Goal: Task Accomplishment & Management: Use online tool/utility

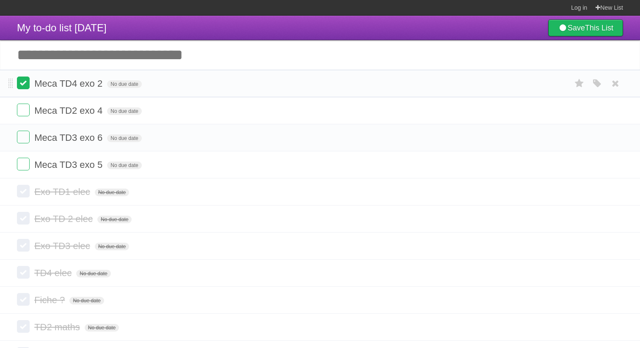
click at [25, 85] on label at bounding box center [23, 83] width 13 height 13
click at [615, 165] on icon at bounding box center [615, 165] width 12 height 14
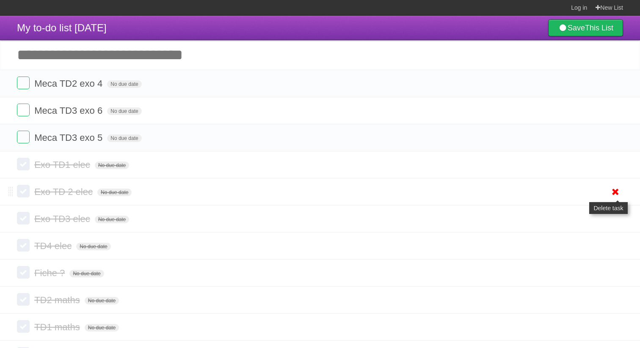
click at [615, 199] on icon at bounding box center [615, 192] width 12 height 14
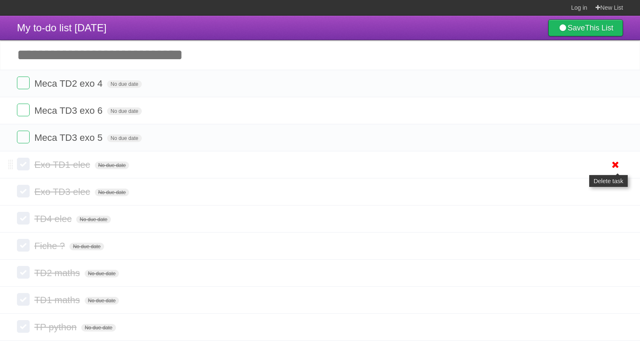
click at [615, 169] on icon at bounding box center [615, 165] width 12 height 14
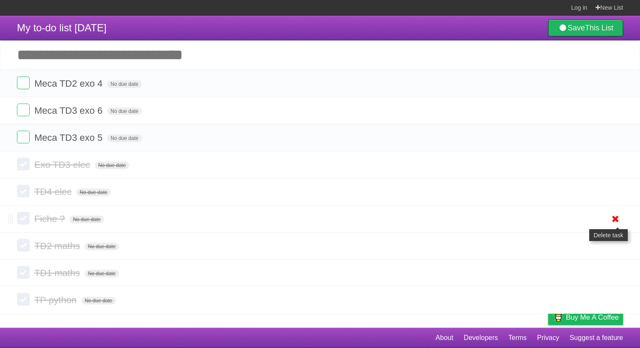
click at [615, 220] on icon at bounding box center [615, 219] width 12 height 14
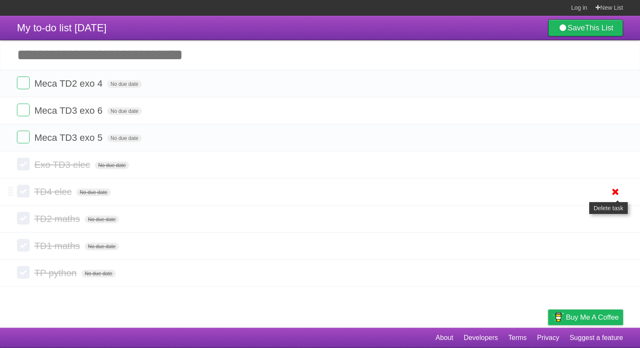
click at [613, 199] on icon at bounding box center [615, 192] width 12 height 14
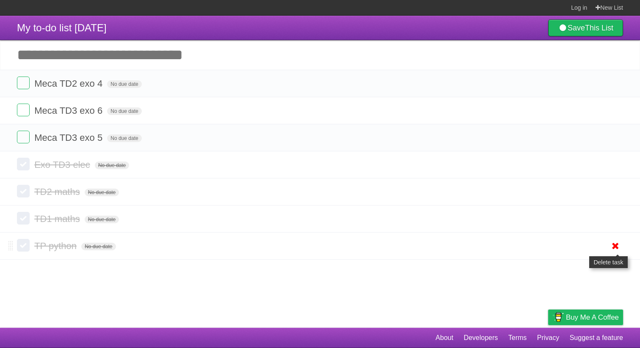
click at [617, 252] on icon at bounding box center [615, 246] width 12 height 14
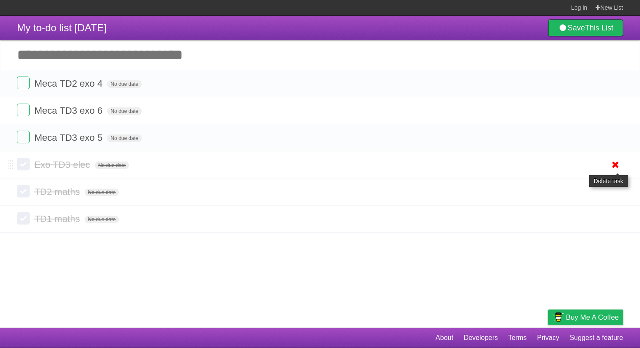
click at [611, 169] on icon at bounding box center [615, 165] width 12 height 14
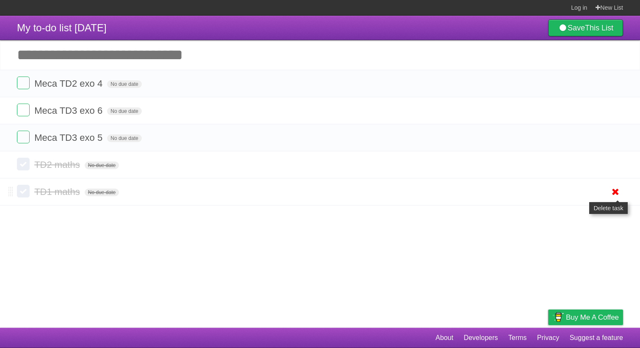
click at [614, 199] on icon at bounding box center [615, 192] width 12 height 14
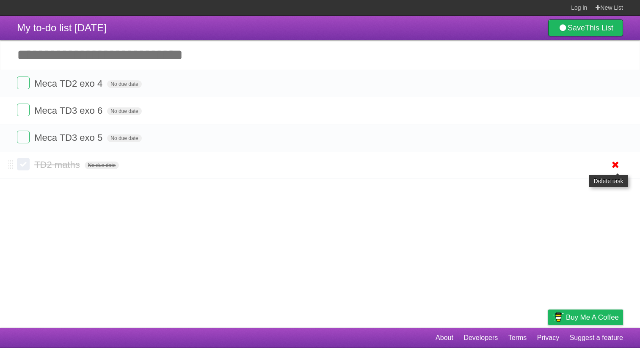
click at [609, 172] on icon at bounding box center [615, 165] width 12 height 14
click at [19, 83] on label at bounding box center [23, 83] width 13 height 13
